Goal: Transaction & Acquisition: Subscribe to service/newsletter

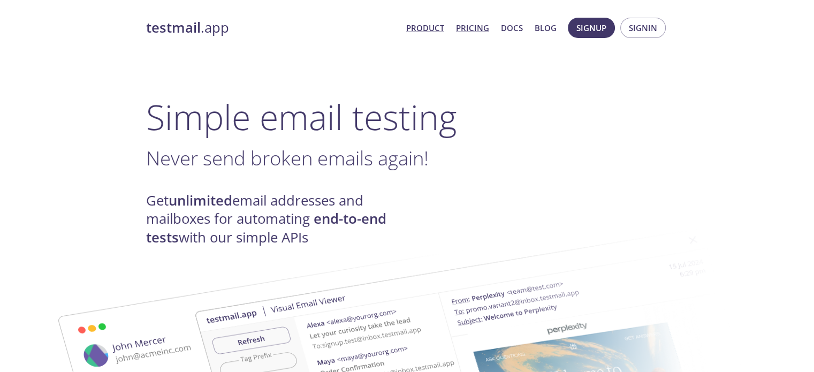
click at [478, 25] on link "Pricing" at bounding box center [472, 28] width 33 height 14
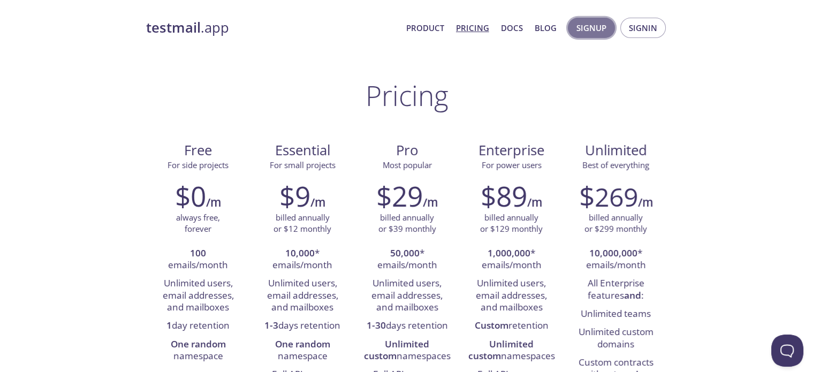
click at [600, 29] on span "Signup" at bounding box center [592, 28] width 30 height 14
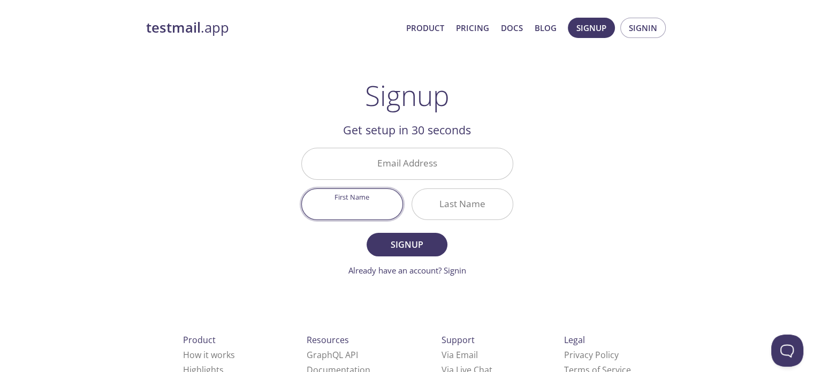
click at [368, 193] on input "First Name" at bounding box center [352, 204] width 101 height 31
drag, startPoint x: 475, startPoint y: 211, endPoint x: 563, endPoint y: 194, distance: 89.4
click at [475, 210] on input "Last Name" at bounding box center [462, 204] width 101 height 31
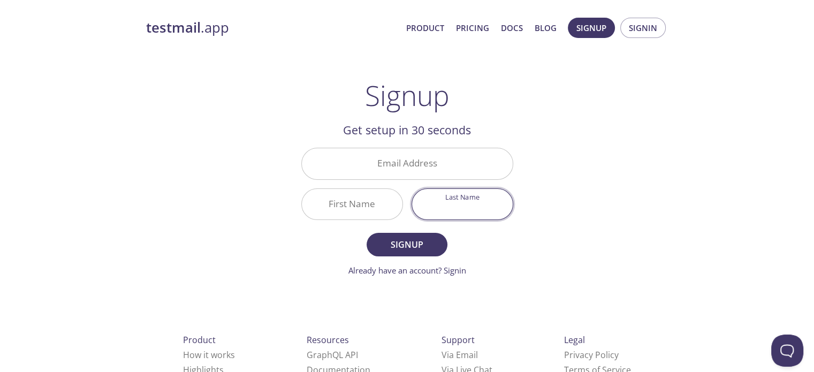
click at [625, 201] on div "testmail .app Product Pricing Docs Blog Signup Signin Signup Get setup in 30 se…" at bounding box center [407, 256] width 548 height 491
click at [397, 172] on input "Email Address" at bounding box center [407, 163] width 211 height 31
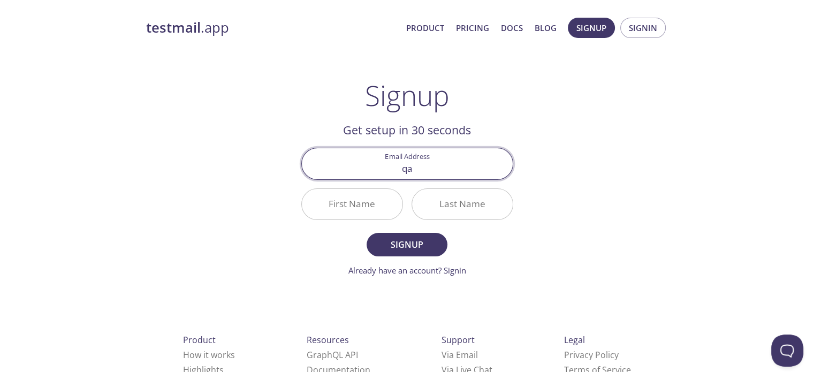
drag, startPoint x: 428, startPoint y: 169, endPoint x: 370, endPoint y: 162, distance: 58.2
click at [380, 166] on input "qa" at bounding box center [407, 163] width 211 height 31
type input "[EMAIL_ADDRESS][DOMAIN_NAME]"
click at [671, 219] on div "testmail .app Product Pricing Docs Blog Signup Signin Signup Get setup in 30 se…" at bounding box center [407, 256] width 548 height 491
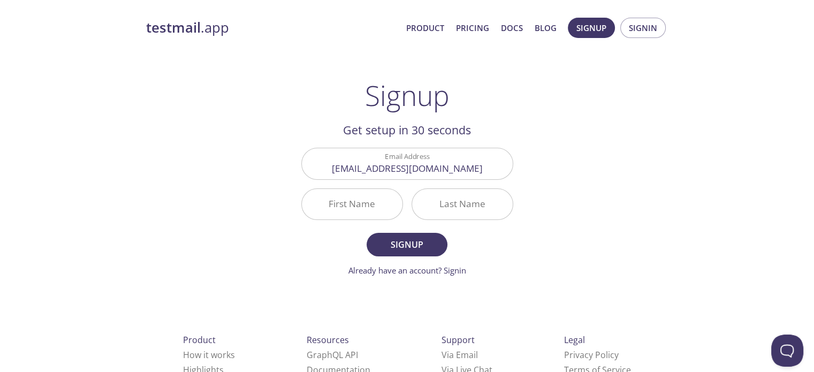
click at [373, 209] on input "First Name" at bounding box center [352, 204] width 101 height 31
click at [553, 183] on div "testmail .app Product Pricing Docs Blog Signup Signin Signup Get setup in 30 se…" at bounding box center [407, 256] width 548 height 491
click at [343, 205] on input "First Name" at bounding box center [352, 204] width 101 height 31
click at [642, 207] on div "testmail .app Product Pricing Docs Blog Signup Signin Signup Get setup in 30 se…" at bounding box center [407, 256] width 548 height 491
drag, startPoint x: 470, startPoint y: 168, endPoint x: 332, endPoint y: 161, distance: 137.7
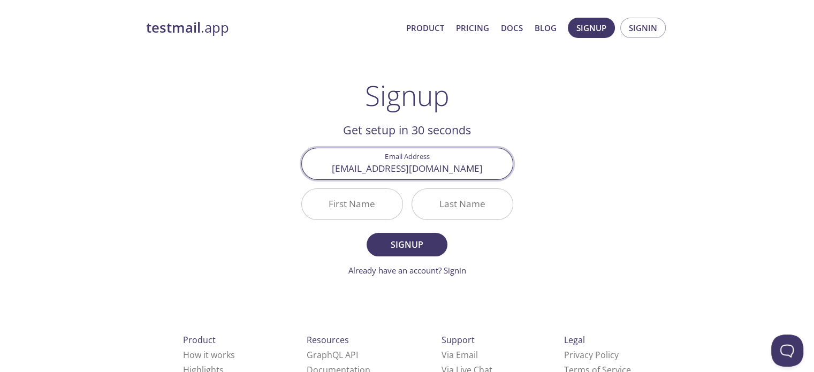
click at [341, 164] on input "[EMAIL_ADDRESS][DOMAIN_NAME]" at bounding box center [407, 163] width 211 height 31
type input "autyte"
click at [441, 167] on input "Email Address" at bounding box center [407, 163] width 211 height 31
click at [616, 203] on div "testmail .app Product Pricing Docs Blog Signup Signin Signup Get setup in 30 se…" at bounding box center [407, 256] width 548 height 491
drag, startPoint x: 456, startPoint y: 162, endPoint x: 353, endPoint y: 150, distance: 103.5
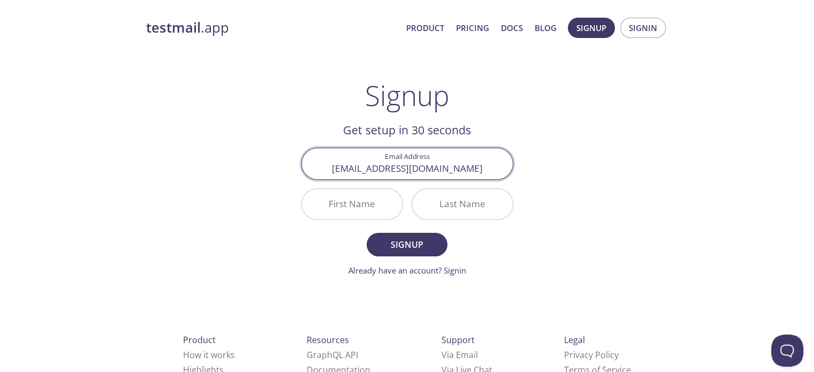
click at [337, 155] on input "[EMAIL_ADDRESS][DOMAIN_NAME]" at bounding box center [407, 163] width 211 height 31
click at [680, 192] on div "testmail .app Product Pricing Docs Blog Signup Signin Signup Get setup in 30 se…" at bounding box center [407, 256] width 548 height 491
click at [361, 207] on input "First Name" at bounding box center [352, 204] width 101 height 31
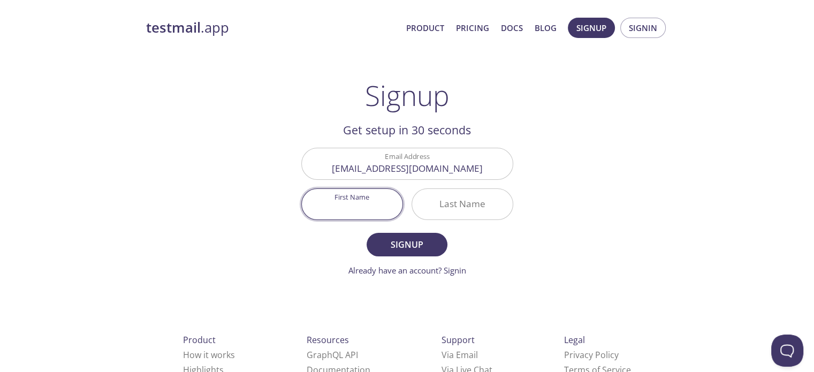
click at [572, 199] on div "testmail .app Product Pricing Docs Blog Signup Signin Signup Get setup in 30 se…" at bounding box center [407, 256] width 548 height 491
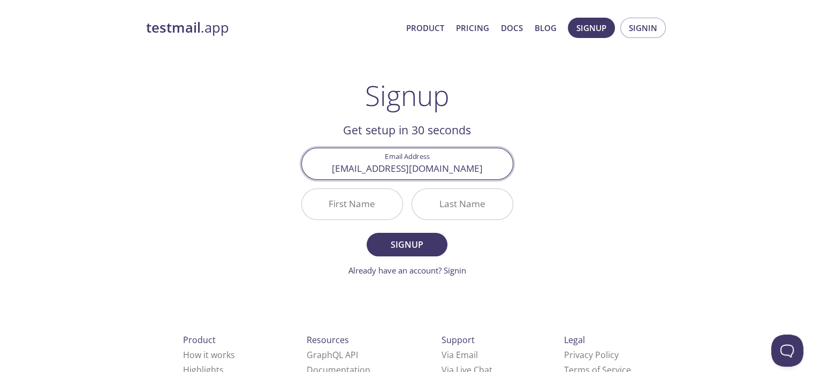
drag, startPoint x: 467, startPoint y: 170, endPoint x: 319, endPoint y: 167, distance: 147.8
click at [322, 167] on input "[EMAIL_ADDRESS][DOMAIN_NAME]" at bounding box center [407, 163] width 211 height 31
type input "qamar"
type input "i"
type input "[EMAIL_ADDRESS][DOMAIN_NAME]"
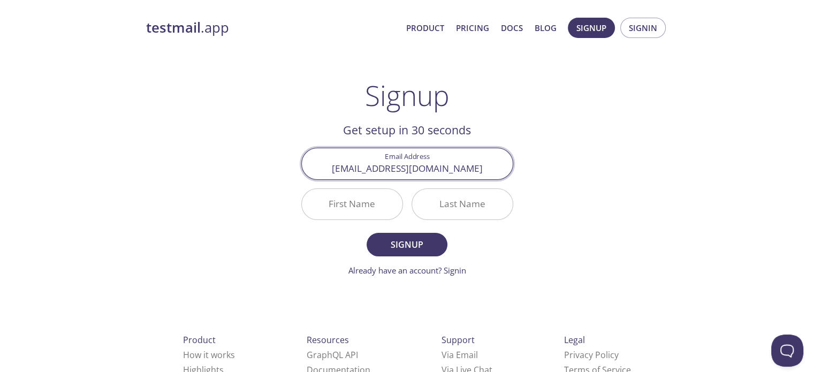
click at [565, 202] on div "testmail .app Product Pricing Docs Blog Signup Signin Signup Get setup in 30 se…" at bounding box center [407, 256] width 548 height 491
click at [362, 211] on input "First Name" at bounding box center [352, 204] width 101 height 31
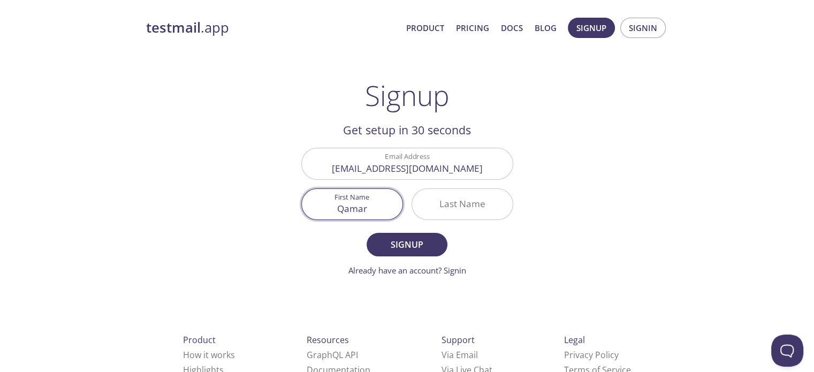
type input "Qamar"
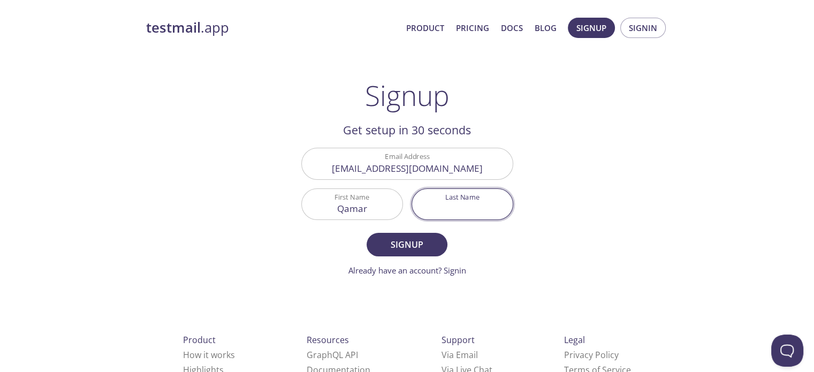
click at [467, 201] on input "Last Name" at bounding box center [462, 204] width 101 height 31
type input "Zaman"
click at [589, 185] on div "testmail .app Product Pricing Docs Blog Signup Signin Signup Get setup in 30 se…" at bounding box center [407, 256] width 548 height 491
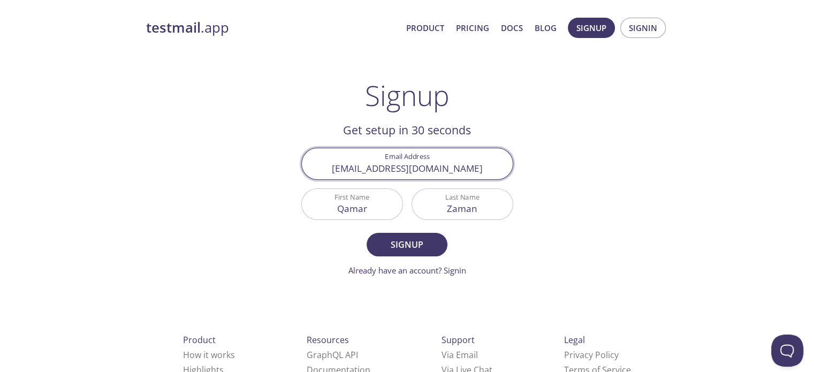
click at [478, 169] on input "[EMAIL_ADDRESS][DOMAIN_NAME]" at bounding box center [407, 163] width 211 height 31
click at [655, 160] on div "testmail .app Product Pricing Docs Blog Signup Signin Signup Get setup in 30 se…" at bounding box center [407, 256] width 548 height 491
drag, startPoint x: 415, startPoint y: 170, endPoint x: 372, endPoint y: 151, distance: 46.8
click at [319, 159] on input "[EMAIL_ADDRESS][DOMAIN_NAME]" at bounding box center [407, 163] width 211 height 31
click at [586, 214] on div "testmail .app Product Pricing Docs Blog Signup Signin Signup Get setup in 30 se…" at bounding box center [407, 256] width 548 height 491
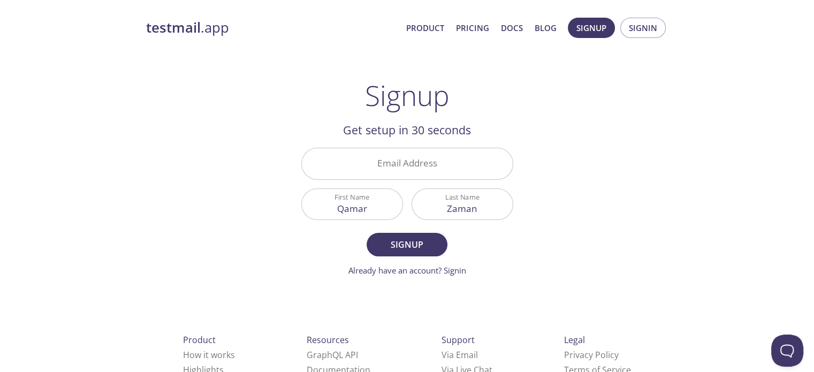
click at [469, 207] on input "Zaman" at bounding box center [462, 204] width 101 height 31
click at [482, 209] on input "Zaman" at bounding box center [462, 204] width 101 height 31
type input "Zama"
click at [482, 209] on input "Zama" at bounding box center [462, 204] width 101 height 31
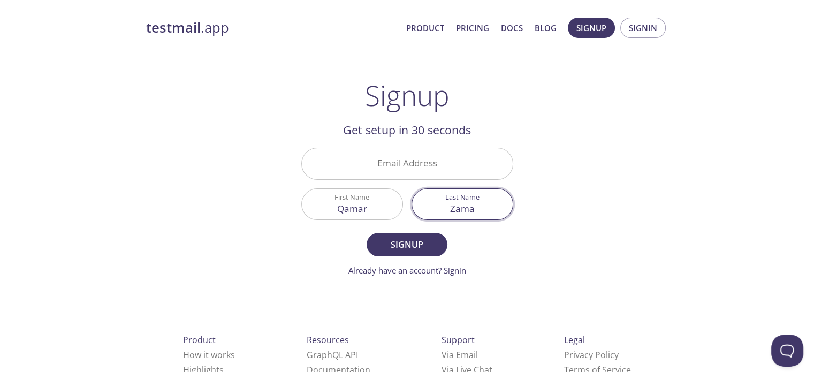
click at [482, 209] on input "Zama" at bounding box center [462, 204] width 101 height 31
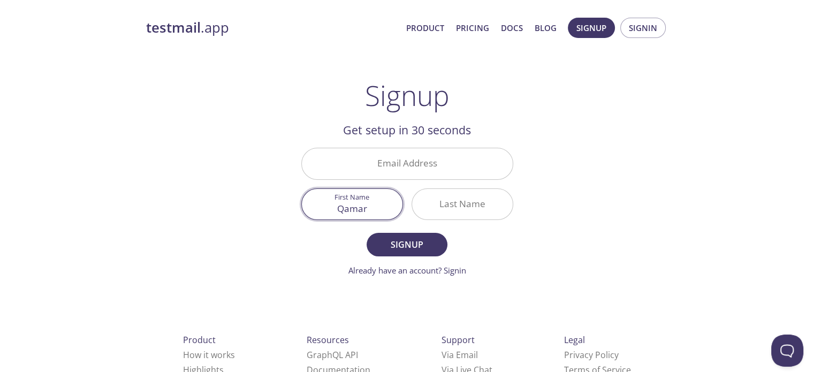
click at [358, 204] on input "Qamar" at bounding box center [352, 204] width 101 height 31
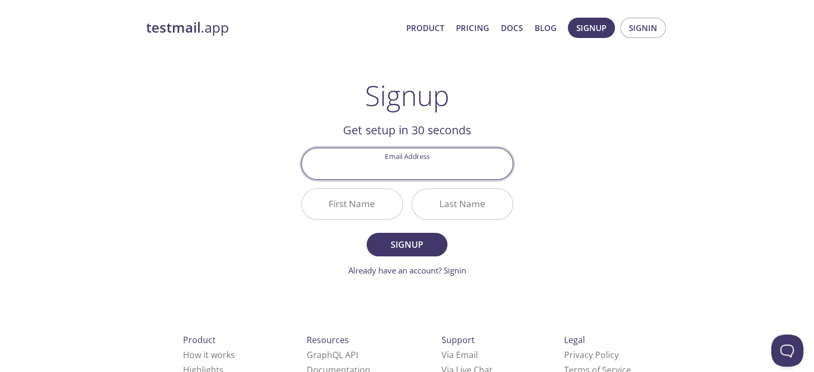
click at [437, 165] on input "Email Address" at bounding box center [407, 163] width 211 height 31
type input "[EMAIL_ADDRESS][DOMAIN_NAME]"
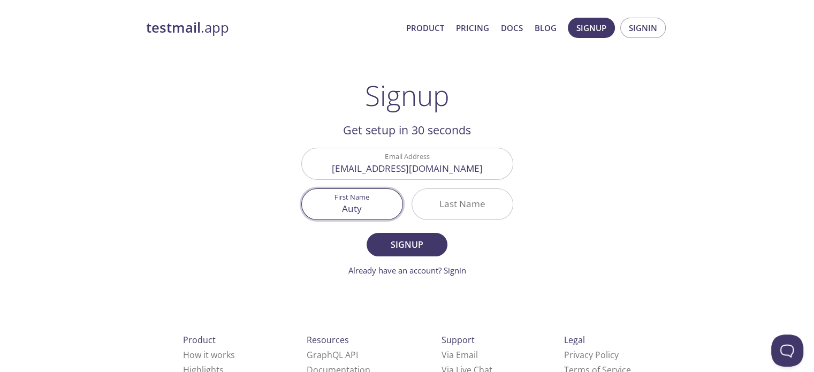
type input "Auty"
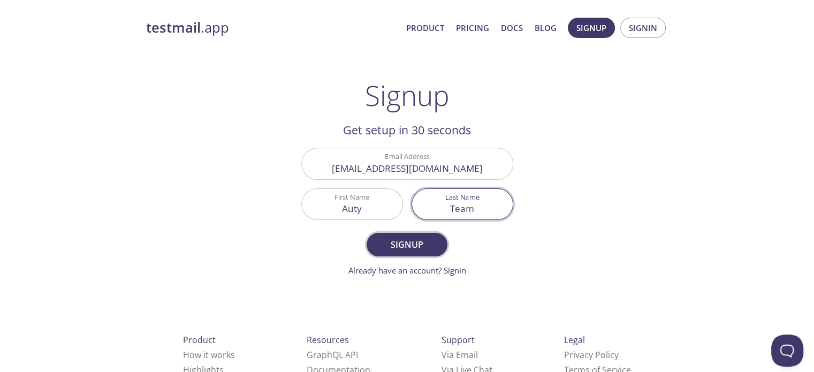
type input "Team"
click at [422, 237] on span "Signup" at bounding box center [407, 244] width 57 height 15
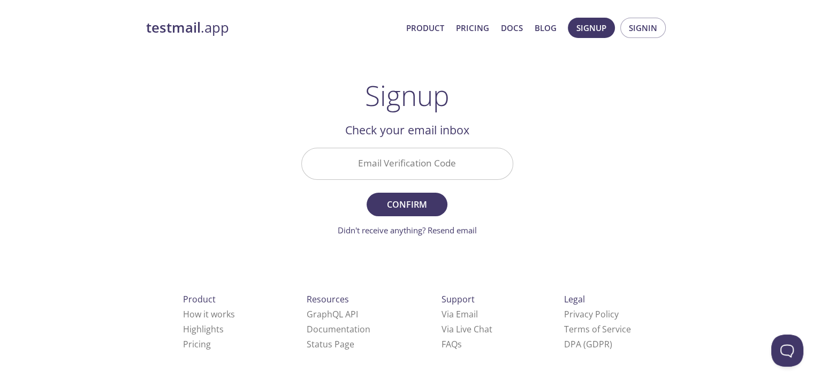
click at [404, 168] on input "Email Verification Code" at bounding box center [407, 163] width 211 height 31
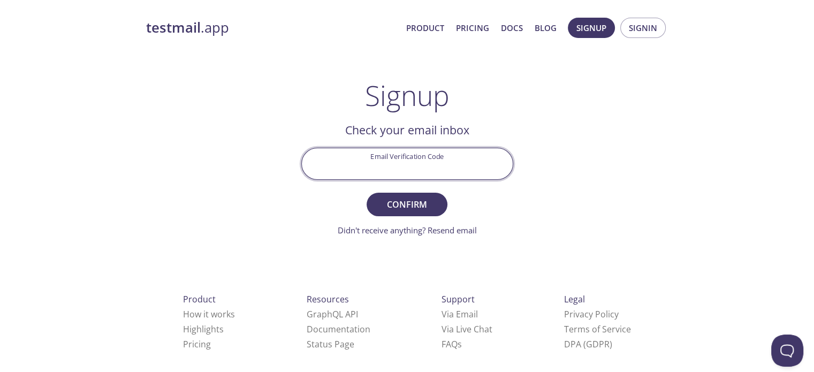
paste input "A7V7ZLK"
type input "A7V7ZLK"
click at [377, 205] on button "Confirm" at bounding box center [407, 205] width 80 height 24
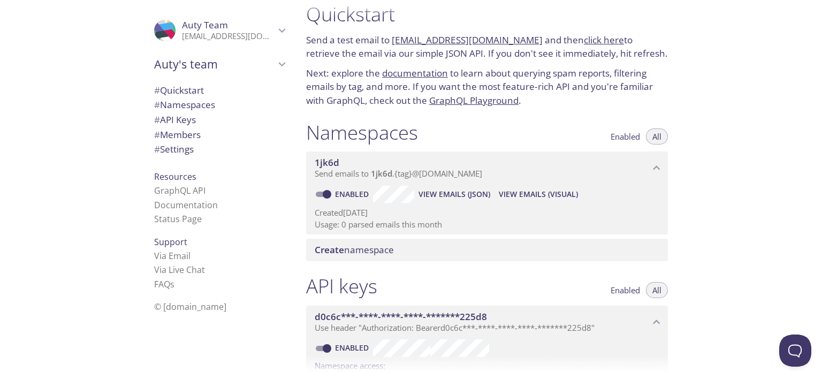
scroll to position [14, 0]
click at [346, 248] on span "Create namespace" at bounding box center [354, 250] width 79 height 12
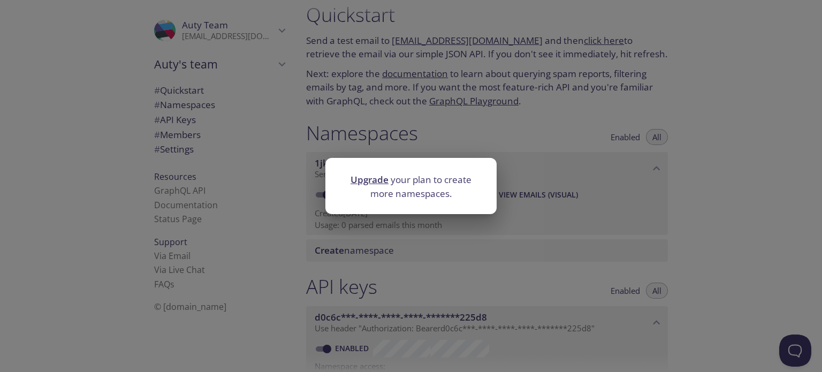
click at [583, 233] on div "Upgrade your plan to create more namespaces." at bounding box center [411, 186] width 822 height 372
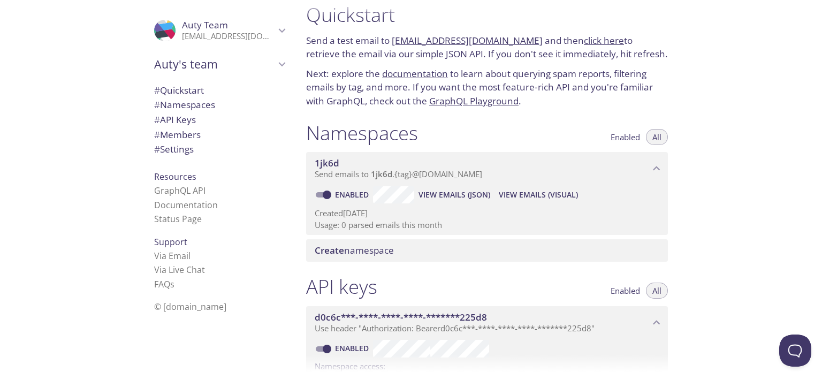
click at [600, 205] on div "Created [DATE] Usage: 0 parsed emails this month" at bounding box center [487, 216] width 345 height 27
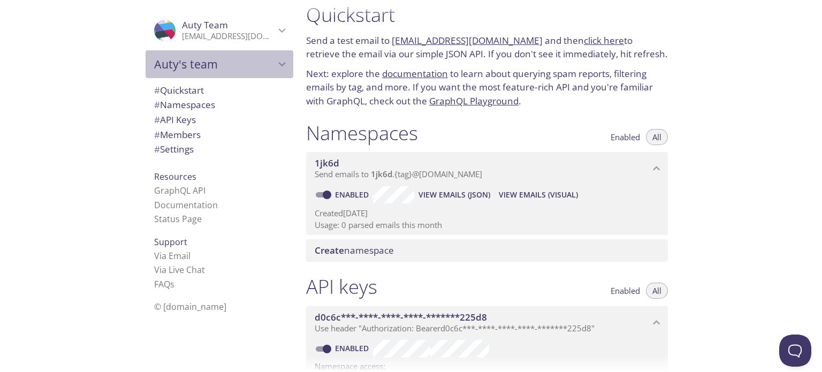
click at [236, 60] on span "Auty's team" at bounding box center [214, 64] width 121 height 15
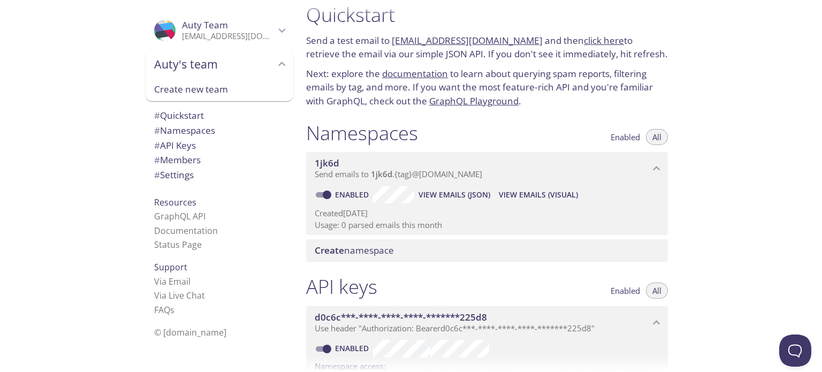
click at [236, 60] on span "Auty's team" at bounding box center [214, 64] width 121 height 15
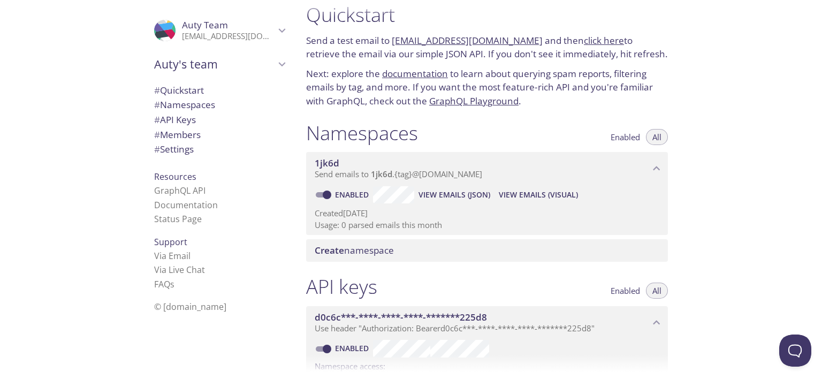
click at [197, 102] on span "# Namespaces" at bounding box center [184, 105] width 61 height 12
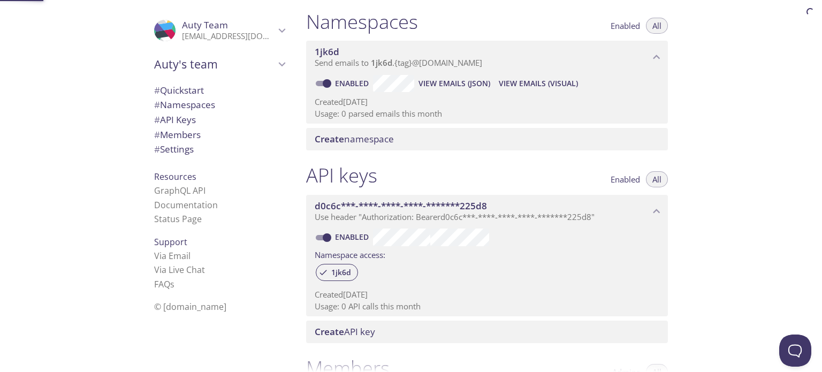
scroll to position [135, 0]
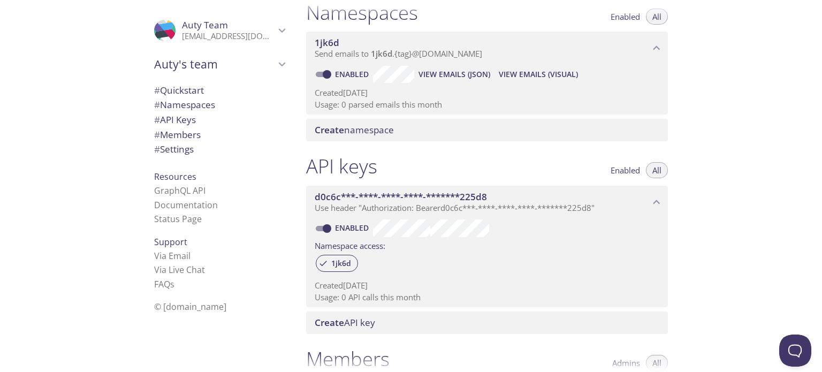
click at [405, 41] on span "1jk6d" at bounding box center [482, 43] width 335 height 12
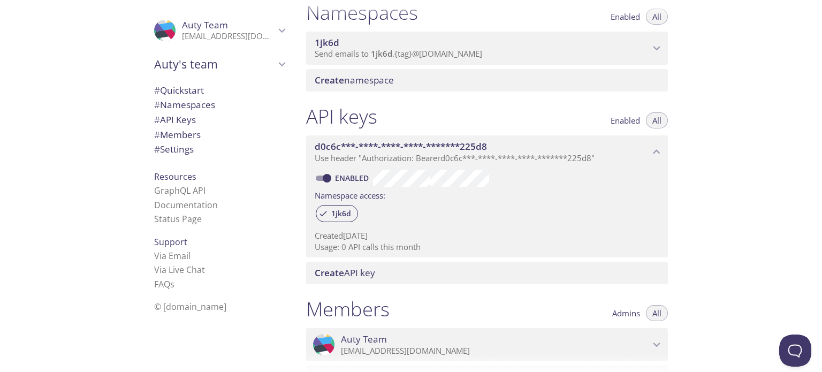
click at [405, 39] on span "1jk6d" at bounding box center [482, 43] width 335 height 12
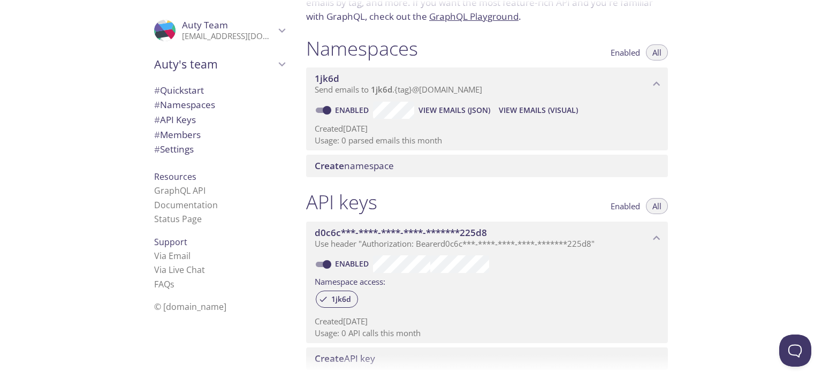
scroll to position [28, 0]
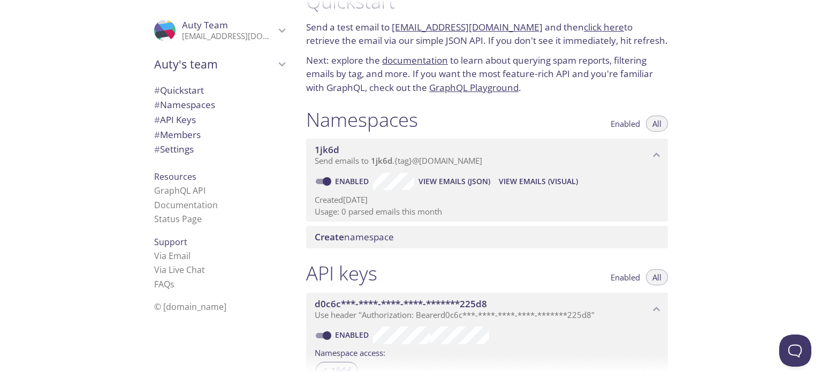
click at [534, 177] on span "View Emails (Visual)" at bounding box center [538, 181] width 79 height 13
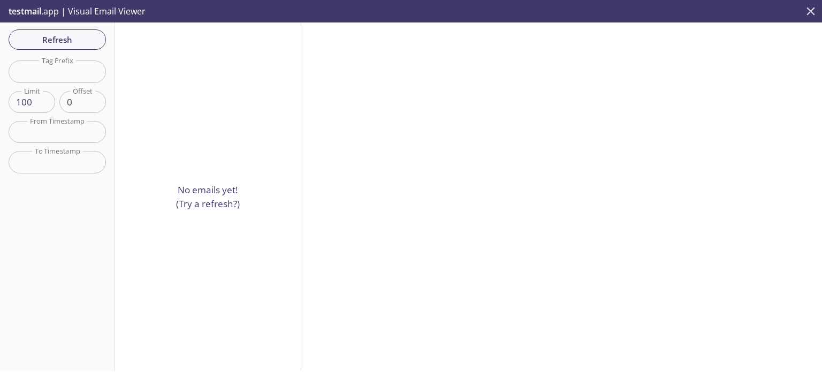
click at [812, 13] on icon "close" at bounding box center [811, 11] width 14 height 14
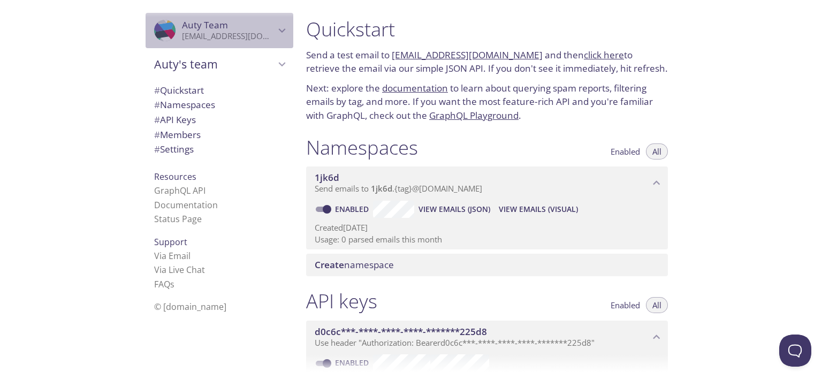
click at [275, 25] on icon "Auty Team" at bounding box center [282, 31] width 14 height 14
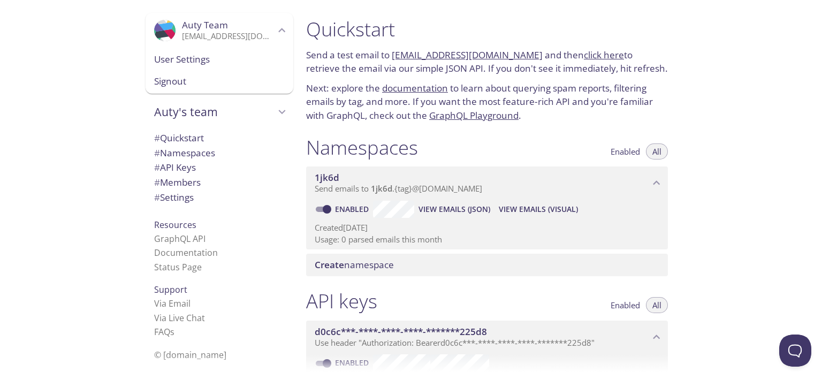
click at [183, 84] on span "Signout" at bounding box center [219, 81] width 131 height 14
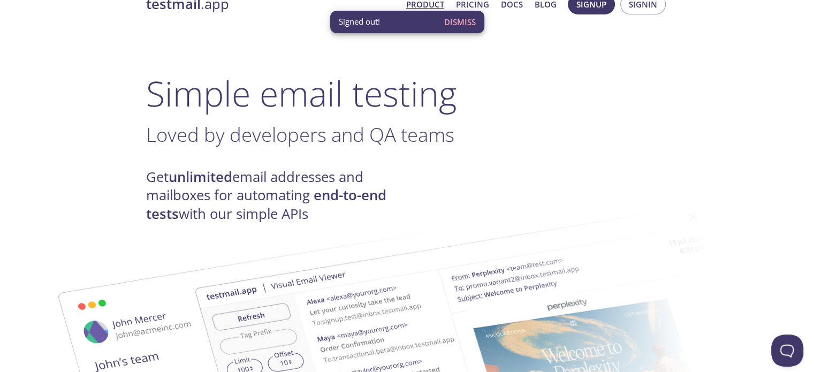
scroll to position [54, 0]
